Goal: Task Accomplishment & Management: Complete application form

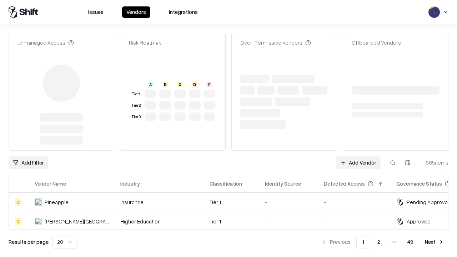
click at [358, 156] on link "Add Vendor" at bounding box center [358, 162] width 45 height 13
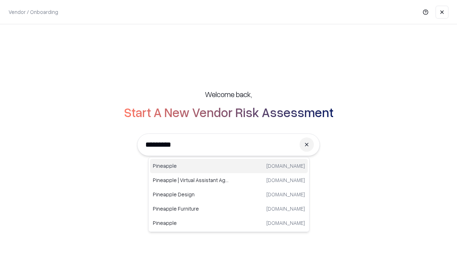
click at [229, 166] on div "Pineapple [DOMAIN_NAME]" at bounding box center [229, 166] width 158 height 14
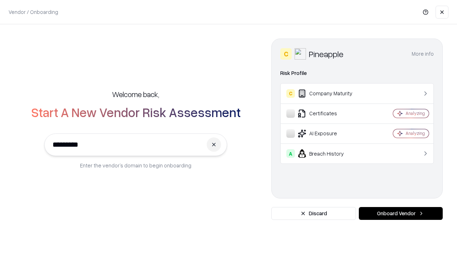
type input "*********"
click at [401, 214] on button "Onboard Vendor" at bounding box center [401, 213] width 84 height 13
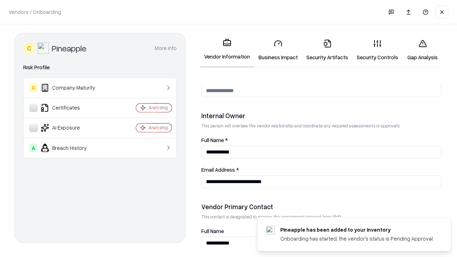
scroll to position [370, 0]
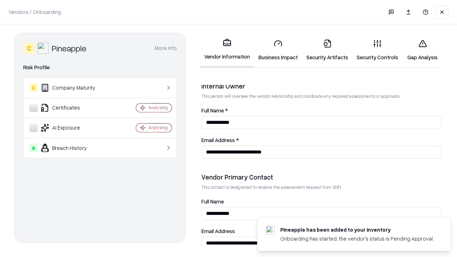
click at [327, 50] on link "Security Artifacts" at bounding box center [327, 50] width 50 height 33
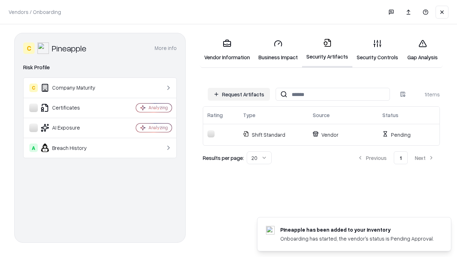
click at [239, 94] on button "Request Artifacts" at bounding box center [239, 94] width 62 height 13
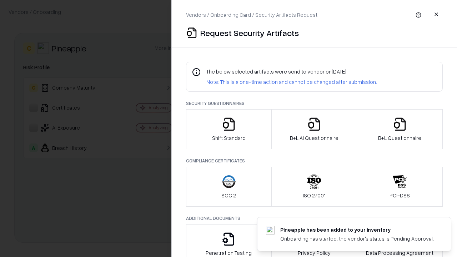
click at [400, 129] on icon "button" at bounding box center [400, 124] width 14 height 14
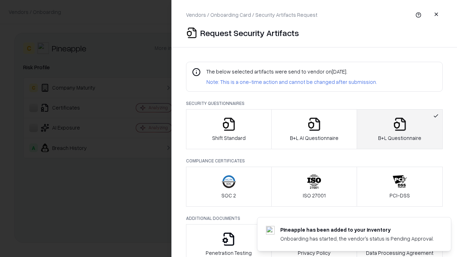
click at [314, 129] on icon "button" at bounding box center [314, 124] width 14 height 14
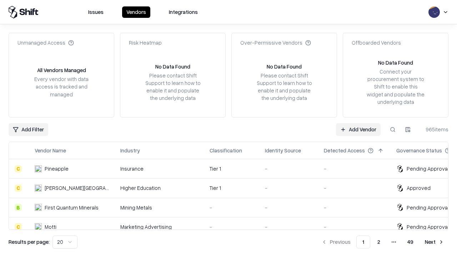
click at [358, 129] on link "Add Vendor" at bounding box center [358, 129] width 45 height 13
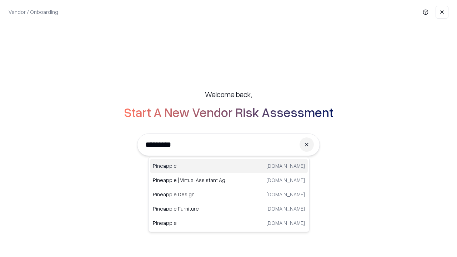
click at [229, 166] on div "Pineapple [DOMAIN_NAME]" at bounding box center [229, 166] width 158 height 14
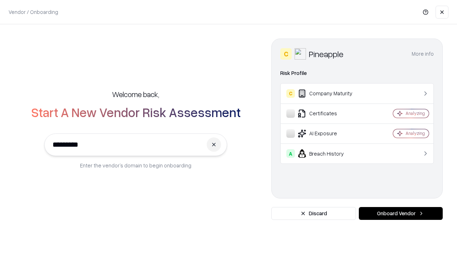
type input "*********"
click at [401, 214] on button "Onboard Vendor" at bounding box center [401, 213] width 84 height 13
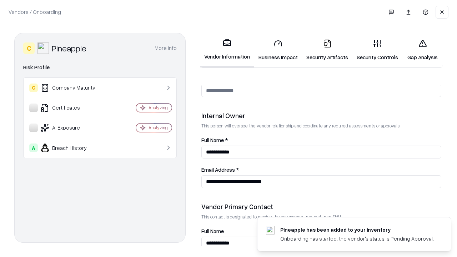
scroll to position [370, 0]
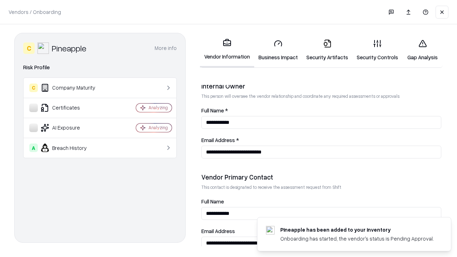
click at [422, 50] on link "Gap Analysis" at bounding box center [422, 50] width 40 height 33
